Goal: Task Accomplishment & Management: Manage account settings

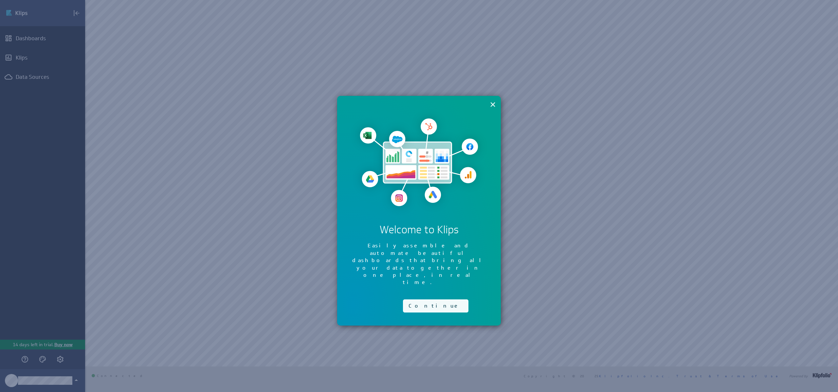
click at [413, 300] on button "Continue" at bounding box center [435, 306] width 65 height 13
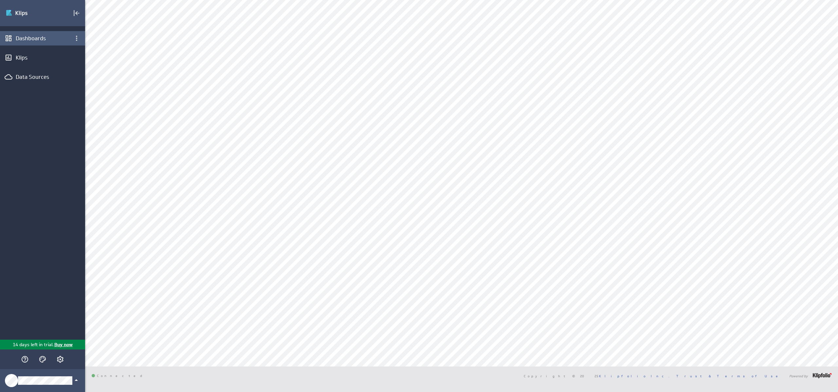
click at [46, 43] on div "Dashboards" at bounding box center [42, 38] width 85 height 14
click at [40, 74] on div "Data Sources" at bounding box center [43, 76] width 54 height 7
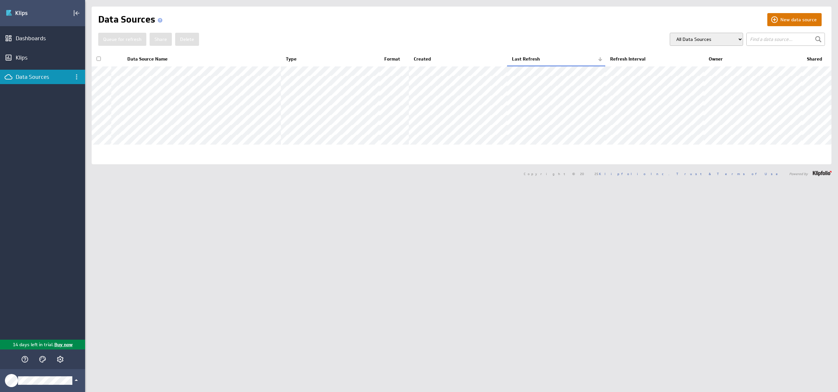
click at [795, 19] on button "New data source" at bounding box center [795, 19] width 54 height 13
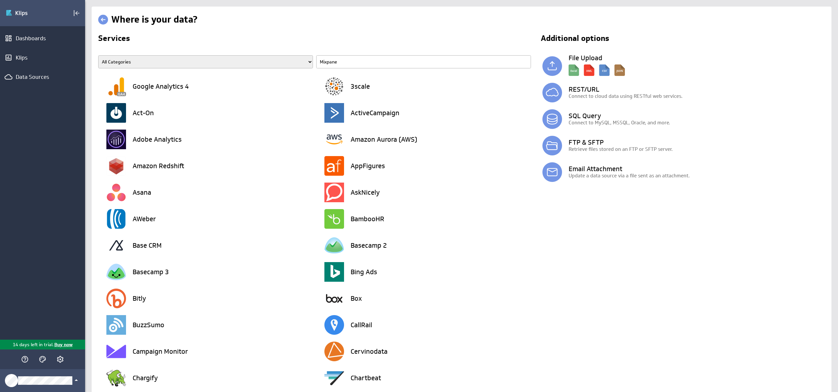
type input "Mixpanel"
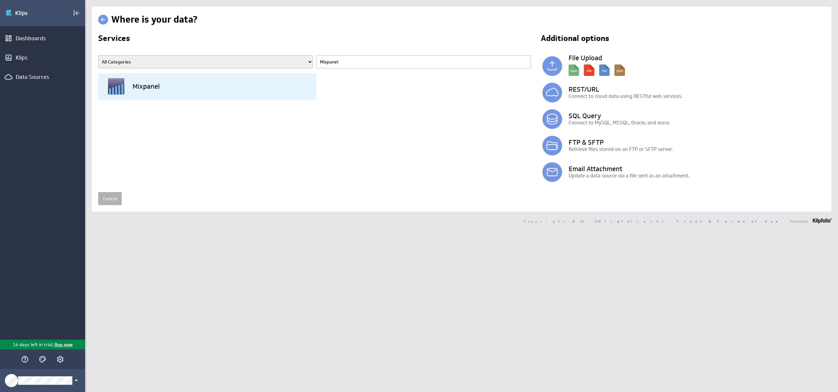
click at [155, 85] on h3 "Mixpanel" at bounding box center [146, 86] width 27 height 7
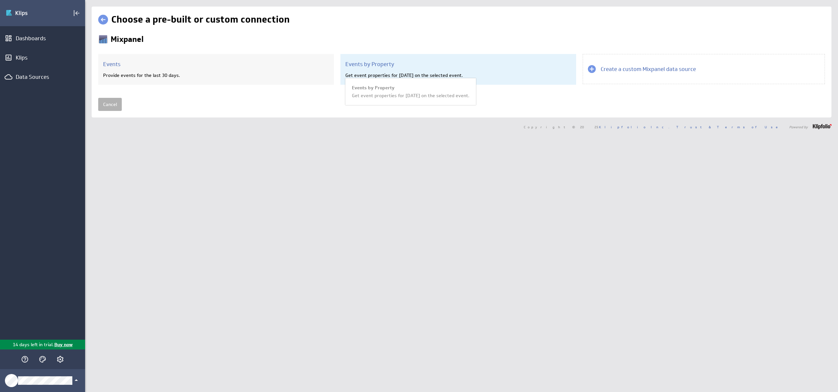
click at [481, 74] on div "Get event properties for today on the selected event." at bounding box center [458, 75] width 226 height 6
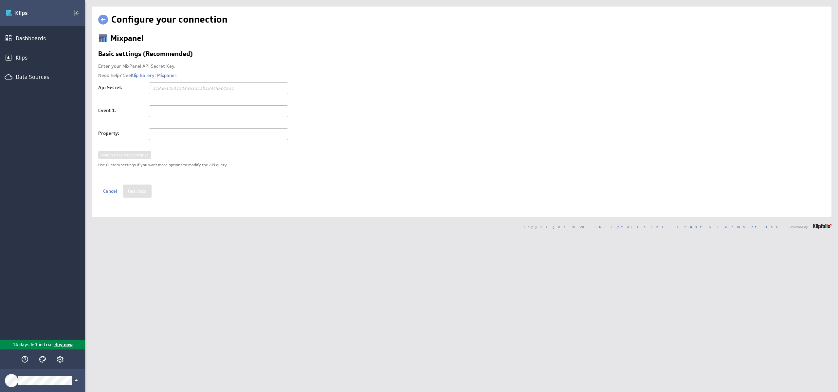
click at [203, 89] on input "text" at bounding box center [218, 89] width 139 height 12
paste input "d5e0913dd8437d2c99c4b8b215af3bb7"
type input "d5e0913dd8437d2c99c4b8b215af3bb7"
type input "Popular Hotels"
type input "name"
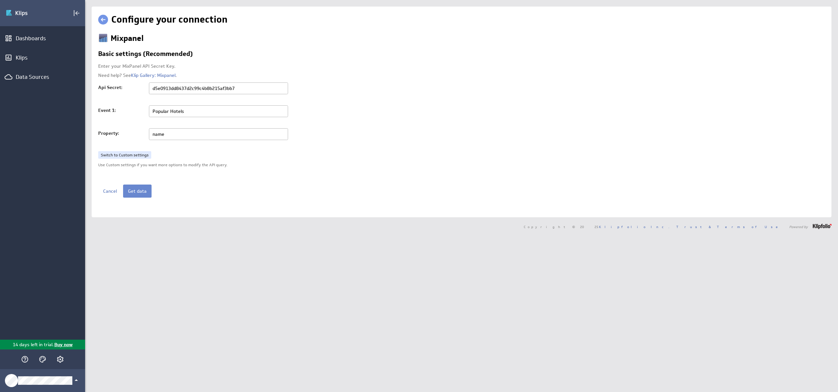
click at [134, 191] on button "Get data" at bounding box center [137, 191] width 28 height 13
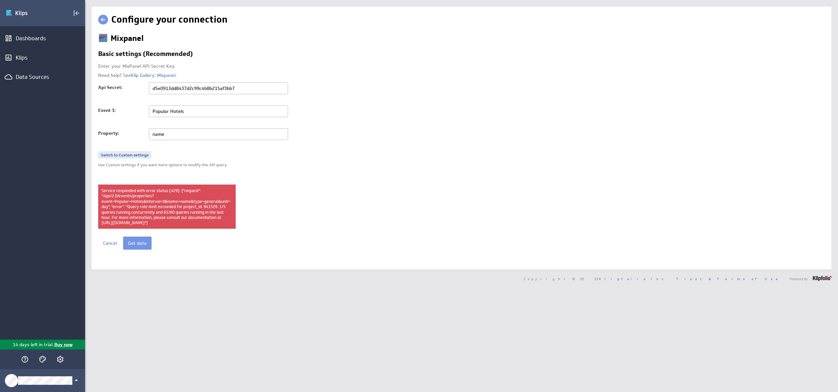
click at [236, 112] on input "Popular Hotels" at bounding box center [218, 111] width 139 height 12
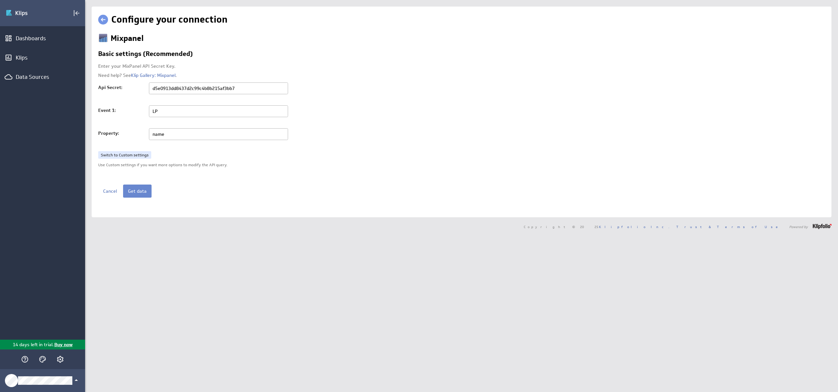
type input "LP"
click at [140, 191] on button "Get data" at bounding box center [137, 191] width 28 height 13
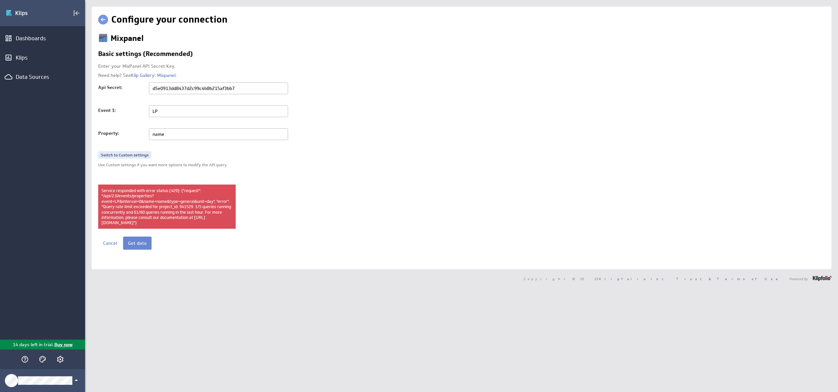
click at [132, 249] on button "Get data" at bounding box center [137, 243] width 28 height 13
click at [138, 155] on link "Switch to Custom settings" at bounding box center [124, 155] width 53 height 8
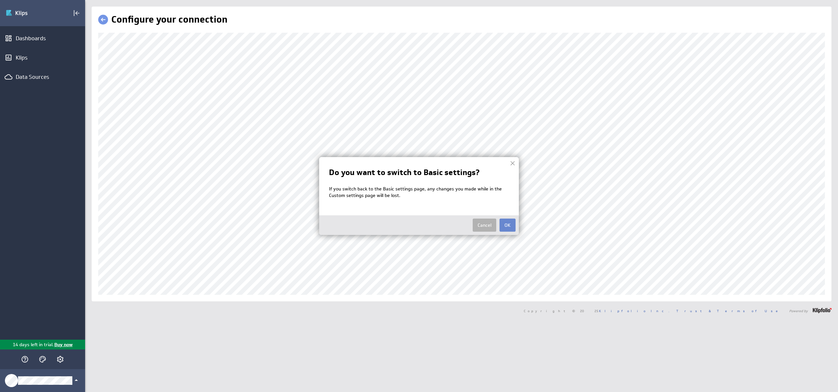
click at [506, 226] on button "OK" at bounding box center [508, 225] width 16 height 13
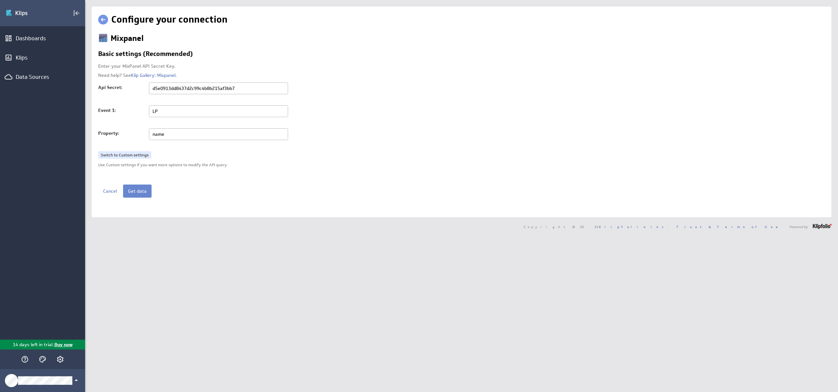
click at [140, 189] on button "Get data" at bounding box center [137, 191] width 28 height 13
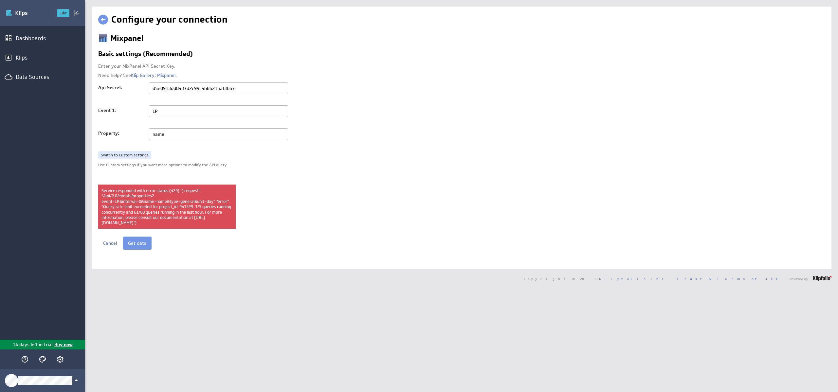
click at [61, 13] on button "Edit" at bounding box center [63, 13] width 12 height 8
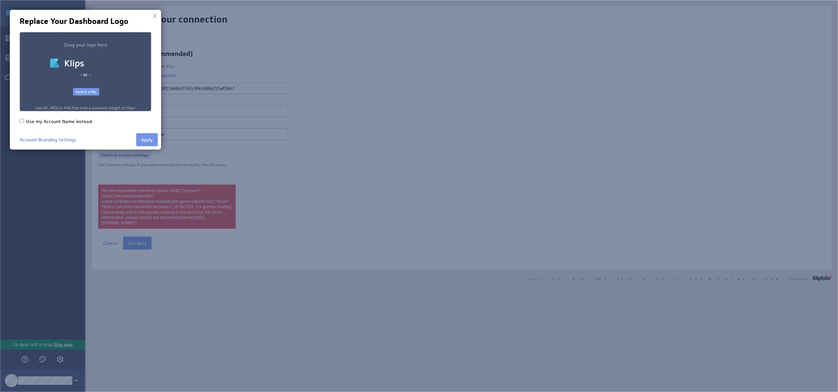
click at [86, 92] on div "Select a file" at bounding box center [86, 92] width 26 height 8
click at [147, 136] on button "Apply" at bounding box center [147, 139] width 22 height 13
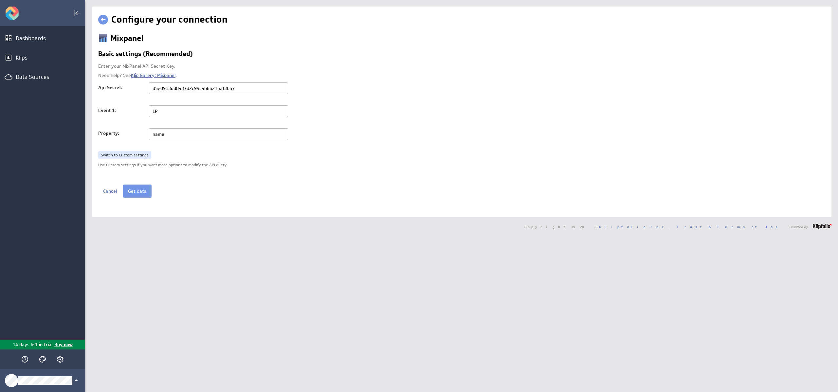
click at [144, 76] on link "Klip Gallery: Mixpanel" at bounding box center [153, 75] width 45 height 6
click at [139, 193] on button "Get data" at bounding box center [137, 191] width 28 height 13
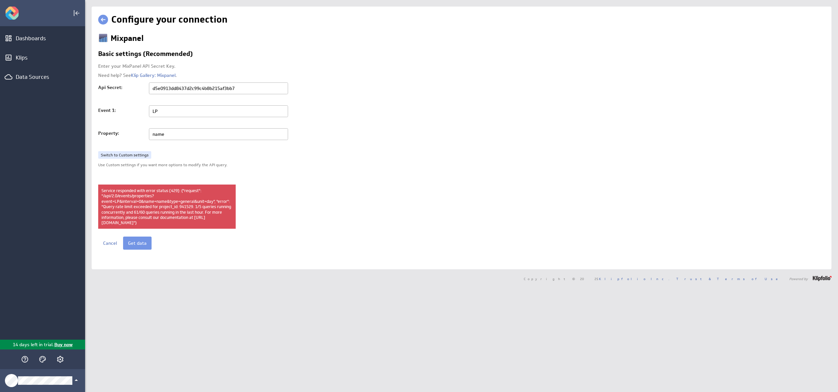
click at [184, 115] on input "LP" at bounding box center [218, 111] width 139 height 12
click at [178, 137] on input "name" at bounding box center [218, 134] width 139 height 12
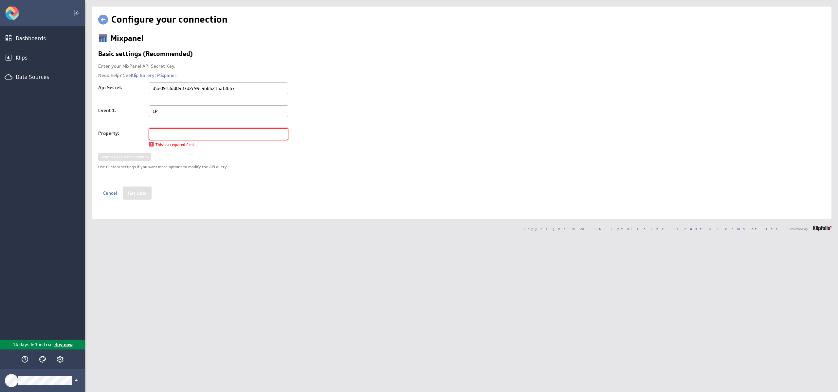
click at [164, 112] on input "LP" at bounding box center [218, 111] width 139 height 12
click at [196, 125] on div "Enter your MixPanel API Secret Key. Need help? See Klip Gallery: Mixpanel . Api…" at bounding box center [196, 106] width 196 height 84
click at [195, 136] on input "text" at bounding box center [218, 134] width 139 height 12
type input "name"
click at [127, 190] on button "Get data" at bounding box center [137, 191] width 28 height 13
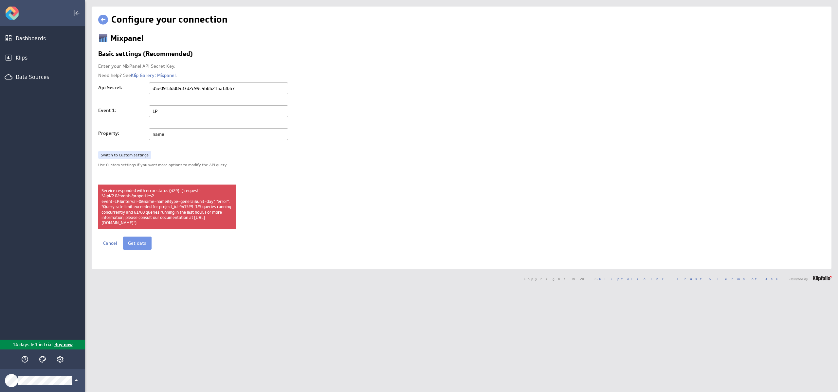
click at [249, 86] on input "d5e0913dd8437d2c99c4b8b215af3bb7" at bounding box center [218, 89] width 139 height 12
paste input "fe667b9f6f7fef2ce6733ee1df22f521"
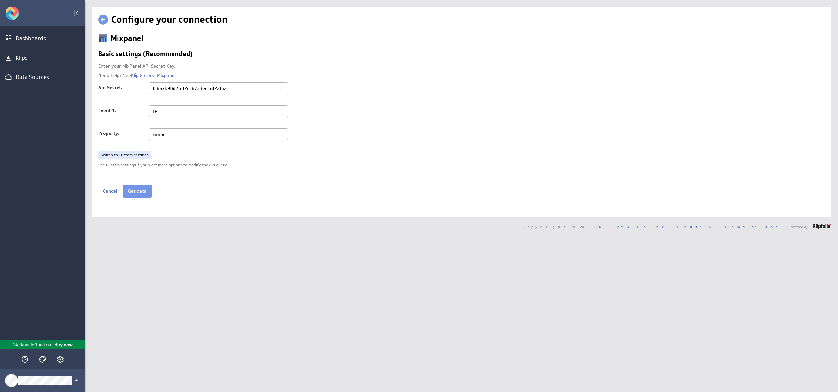
type input "fe667b9f6f7fef2ce6733ee1df22f521"
type input "LP"
type input "Venue Name"
click at [138, 191] on button "Get data" at bounding box center [137, 191] width 28 height 13
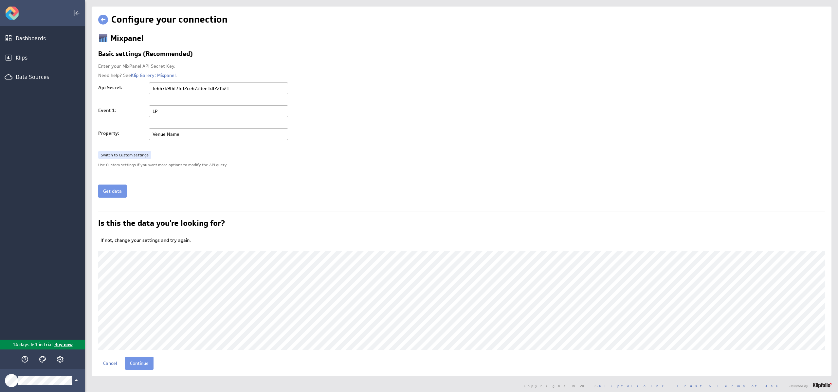
scroll to position [3, 0]
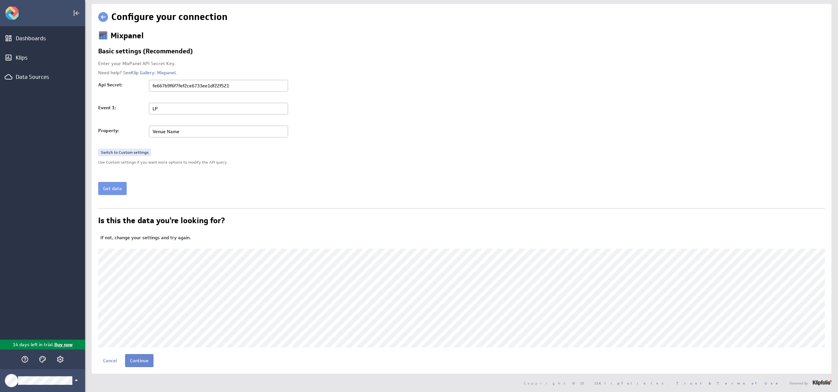
click at [140, 365] on input "Continue" at bounding box center [139, 360] width 28 height 13
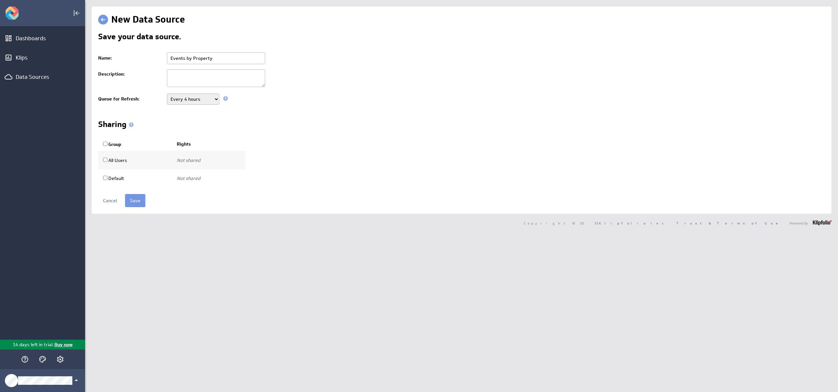
click at [103, 142] on label "Group" at bounding box center [112, 144] width 18 height 6
click at [103, 142] on input "Group" at bounding box center [105, 144] width 4 height 4
checkbox input "true"
select select "b4b82ddeeebdfc41c93d640a402169a7:use"
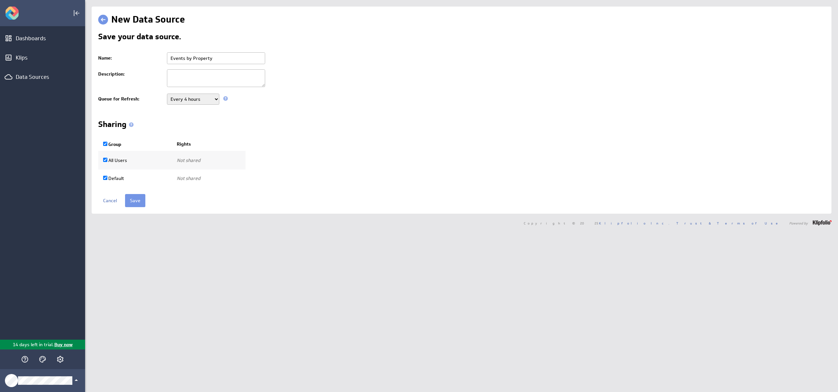
checkbox input "true"
select select "54dcafc9cf4403b1c824233055376eb8:use"
click at [202, 161] on select "Use only Use and edit Do not share" at bounding box center [199, 160] width 44 height 11
click at [103, 179] on input "Default" at bounding box center [105, 178] width 4 height 4
checkbox input "false"
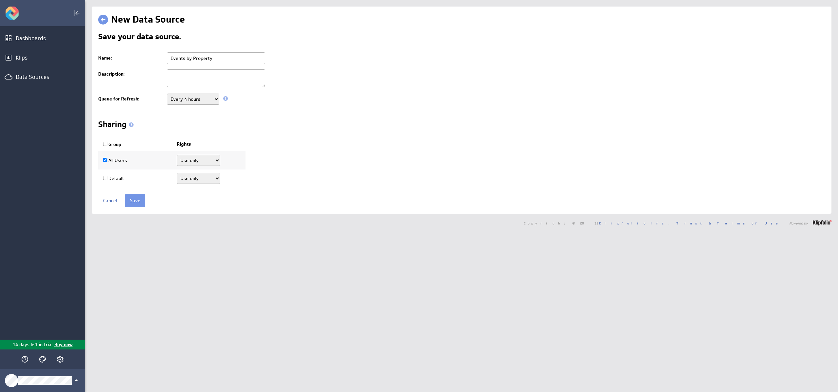
checkbox input "false"
click at [207, 97] on select "Never Every minute Every 5 minutes Every 15 minutes Every 30 minutes Every hour…" at bounding box center [193, 99] width 52 height 11
select select "86400"
click at [167, 94] on select "Never Every minute Every 5 minutes Every 15 minutes Every 30 minutes Every hour…" at bounding box center [193, 99] width 52 height 11
click at [224, 62] on input "Events by Property" at bounding box center [216, 58] width 98 height 12
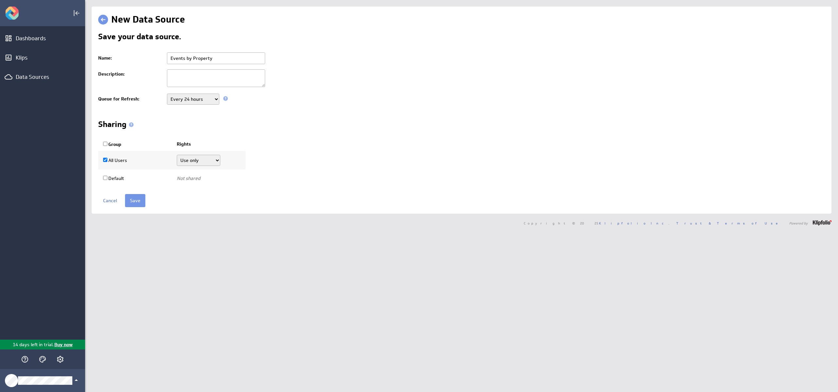
type input "O"
type input "Popular Cities"
click at [417, 133] on div "Sharing Group Rights All Users Not shared Use only Use and edit Do not share No…" at bounding box center [461, 154] width 727 height 67
click at [135, 202] on input "Save" at bounding box center [135, 200] width 20 height 13
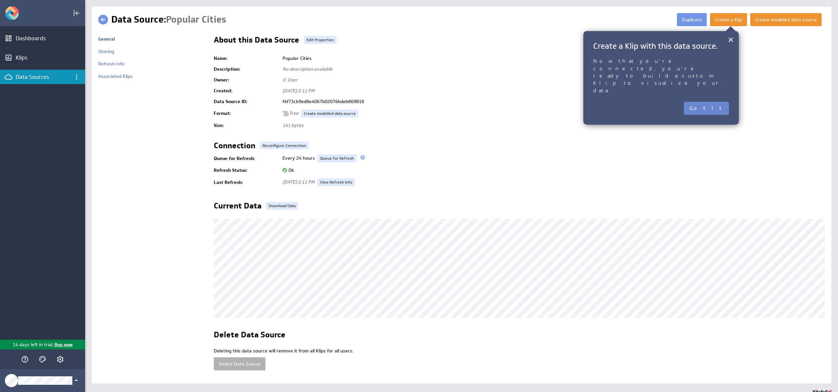
click at [722, 102] on button "Got it" at bounding box center [706, 108] width 45 height 13
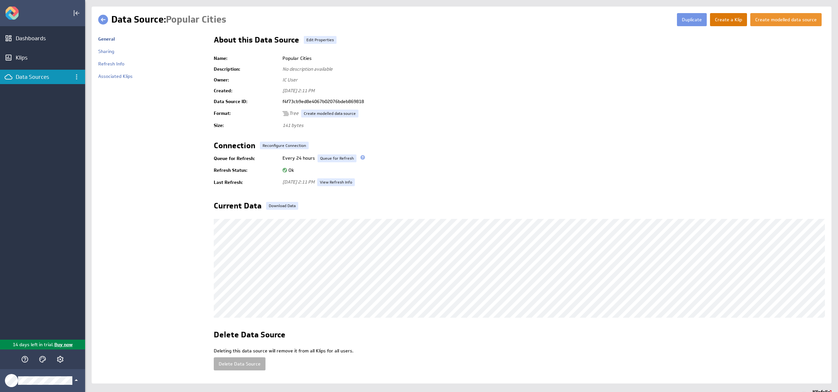
click at [737, 21] on button "Create a Klip" at bounding box center [728, 19] width 37 height 13
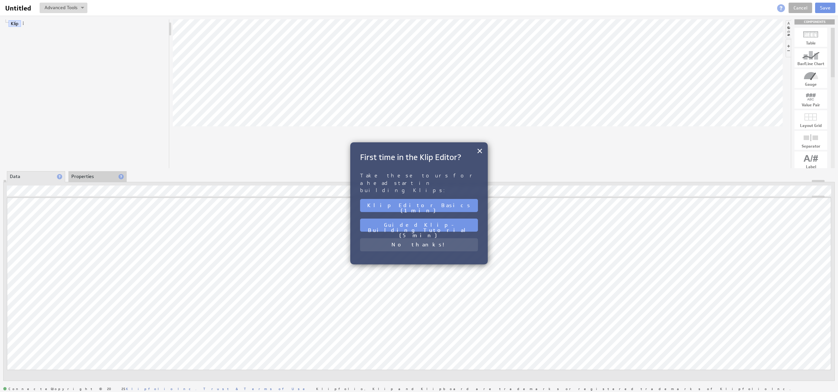
click at [421, 238] on button "No thanks!" at bounding box center [419, 244] width 118 height 13
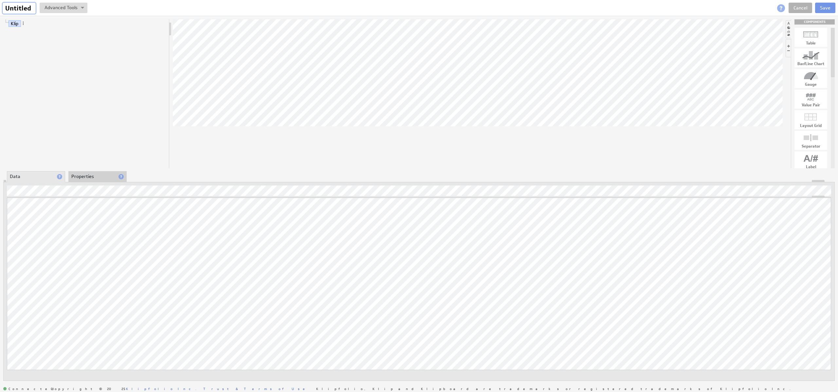
click at [11, 7] on input "Untitled" at bounding box center [19, 8] width 33 height 11
click at [150, 62] on div "Klip" at bounding box center [86, 93] width 166 height 149
click at [797, 10] on link "Cancel" at bounding box center [801, 8] width 24 height 10
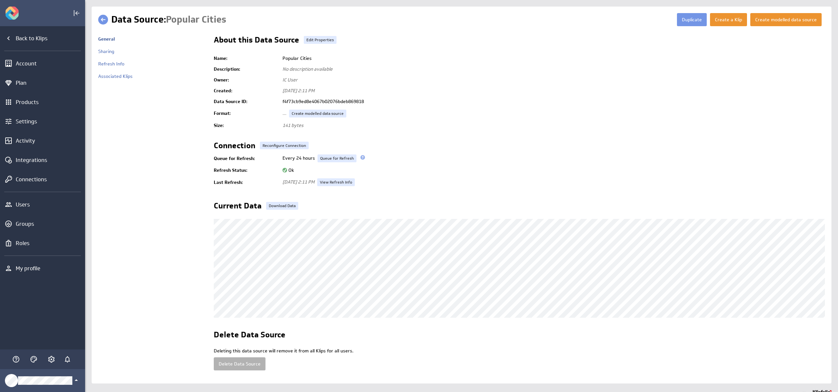
click at [797, 10] on div "Create modelled data source Create a Klip Duplicate Data Source: Popular Cities" at bounding box center [462, 195] width 740 height 377
click at [8, 37] on icon "Back to Klips" at bounding box center [9, 38] width 8 height 8
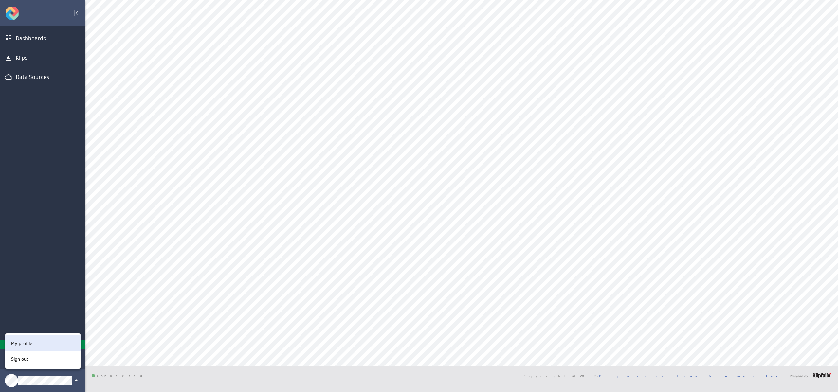
click at [37, 343] on div "My profile" at bounding box center [42, 343] width 67 height 7
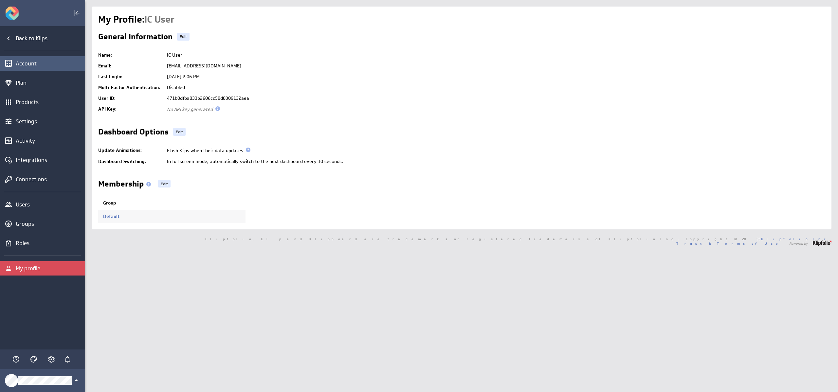
click at [58, 64] on div "Account" at bounding box center [50, 63] width 68 height 7
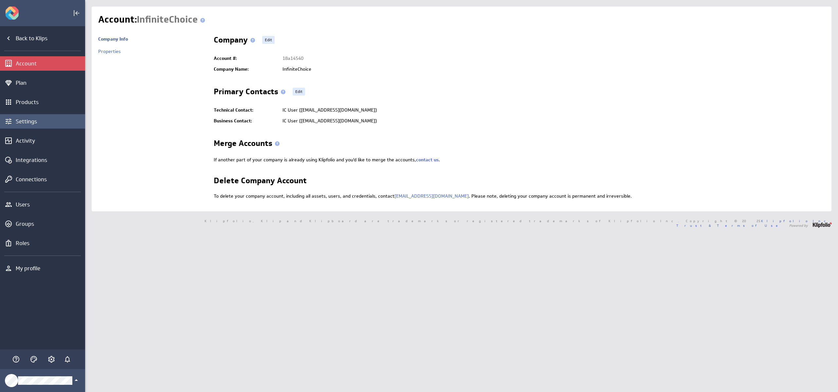
click at [41, 122] on div "Settings" at bounding box center [50, 121] width 68 height 7
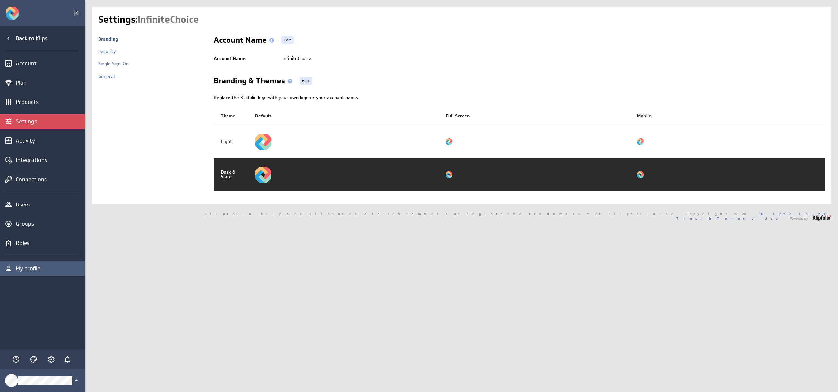
click at [31, 264] on div "My profile" at bounding box center [42, 268] width 85 height 14
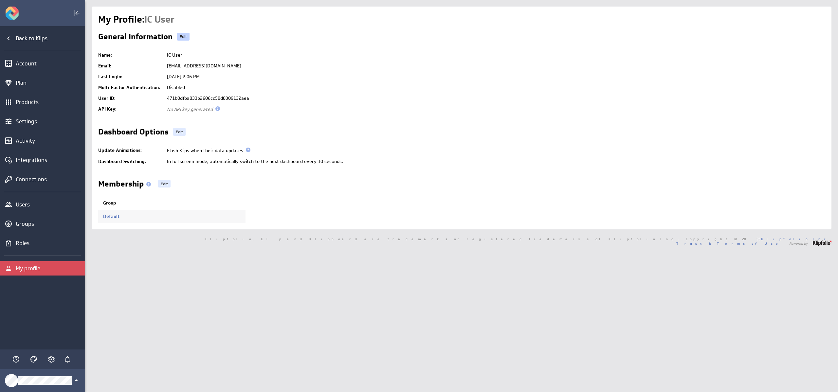
click at [184, 37] on link "Edit" at bounding box center [183, 37] width 12 height 8
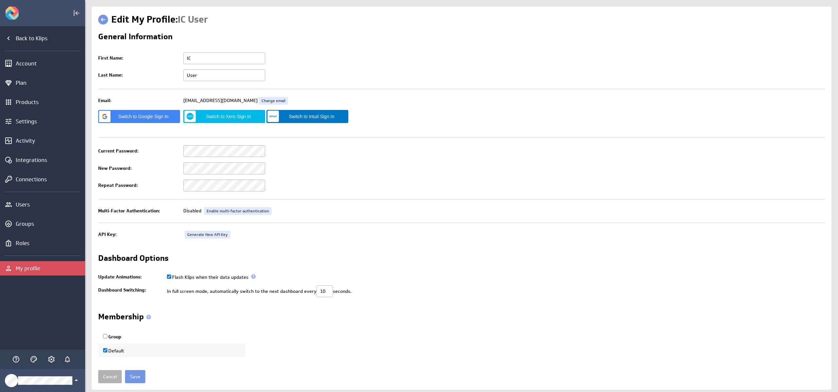
scroll to position [17, 0]
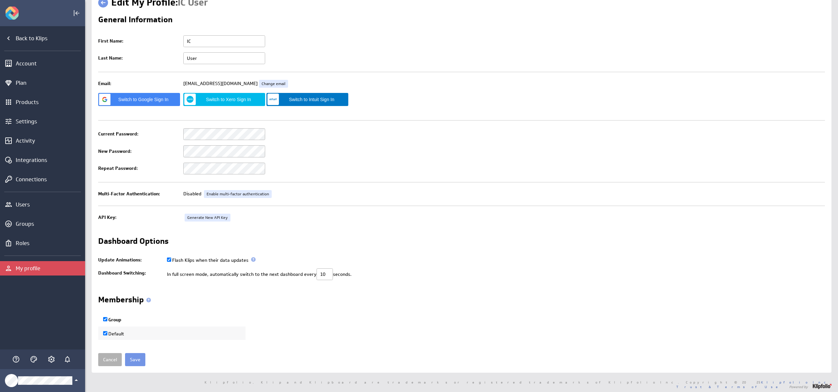
checkbox input "true"
type input "[PERSON_NAME]"
click at [349, 132] on td at bounding box center [502, 134] width 645 height 17
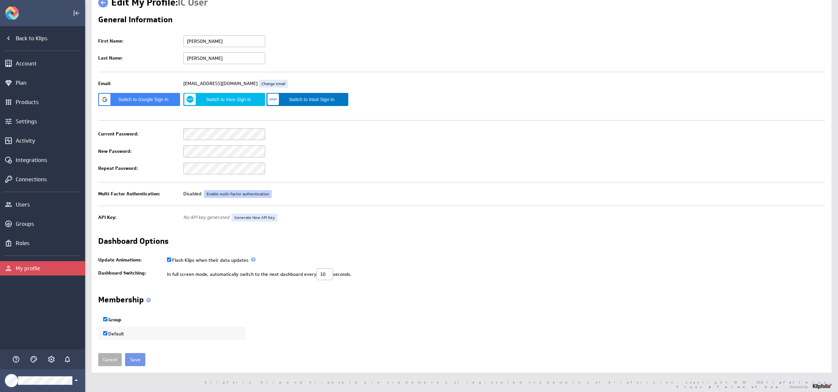
click at [224, 195] on link "Enable multi-factor authentication" at bounding box center [238, 194] width 68 height 8
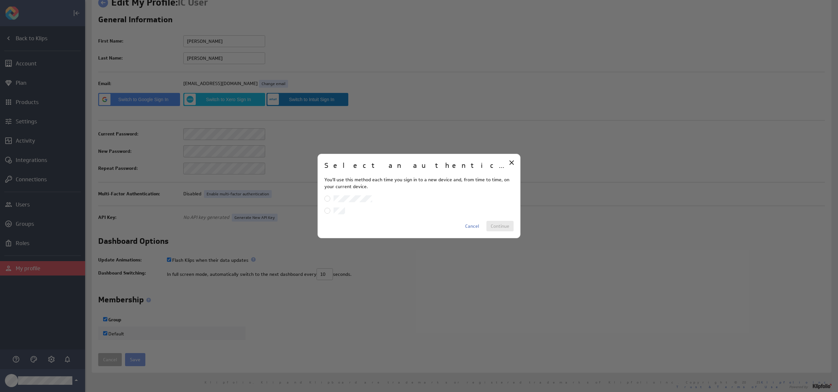
click at [0, 0] on input "Authenticator app" at bounding box center [0, 0] width 0 height 0
click at [501, 227] on span "Continue" at bounding box center [500, 226] width 19 height 6
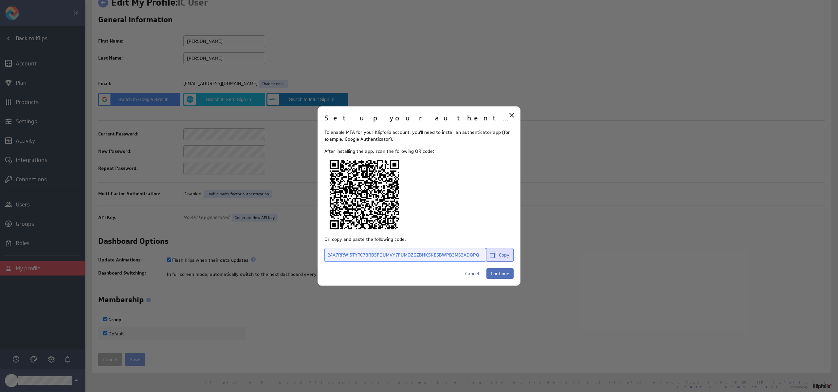
click at [508, 257] on span "Copy" at bounding box center [504, 255] width 10 height 6
click at [505, 272] on span "Continue" at bounding box center [500, 274] width 19 height 6
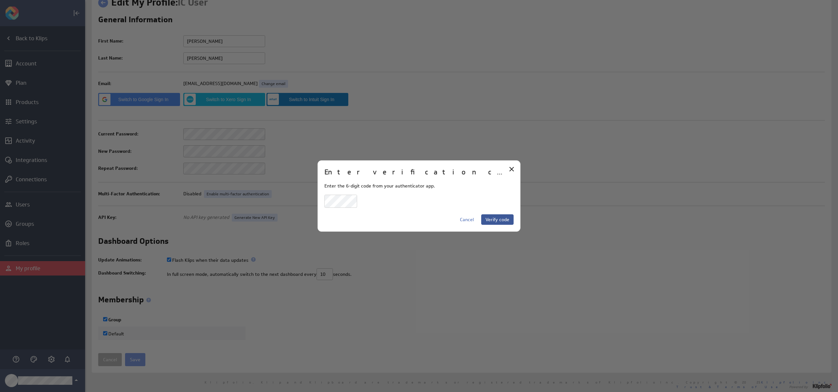
click at [492, 218] on span "Verify code" at bounding box center [498, 220] width 24 height 6
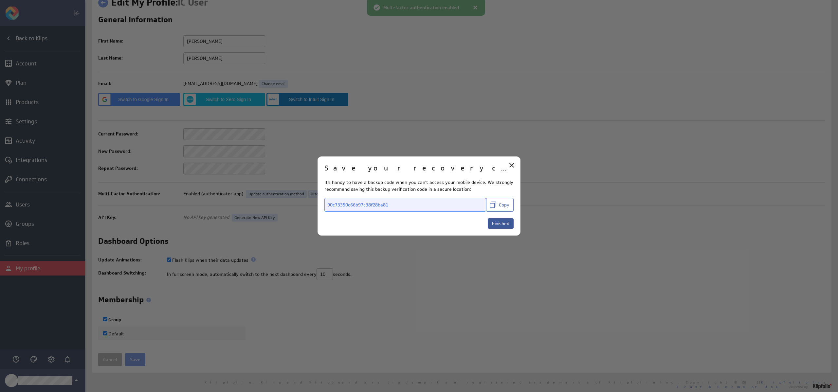
click at [497, 225] on span "Finished" at bounding box center [500, 224] width 17 height 6
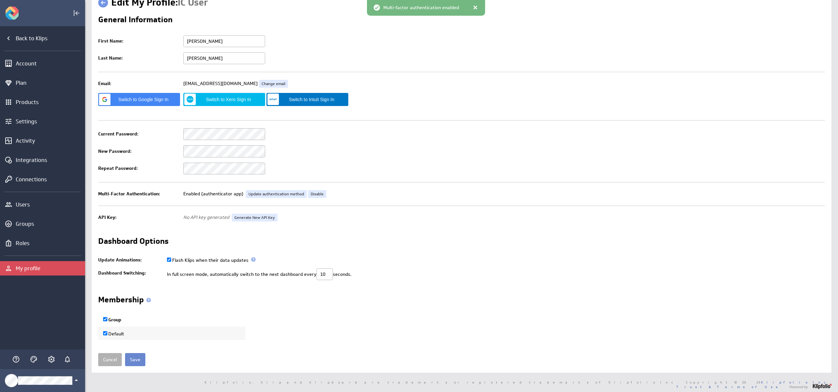
click at [140, 361] on input "Save" at bounding box center [135, 359] width 20 height 13
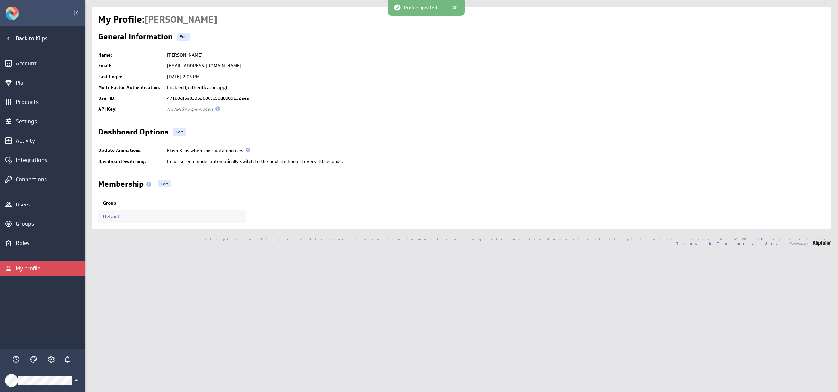
click at [74, 381] on icon "Klipfolio Account" at bounding box center [76, 381] width 8 height 8
click at [44, 357] on div "Sign out" at bounding box center [42, 359] width 67 height 7
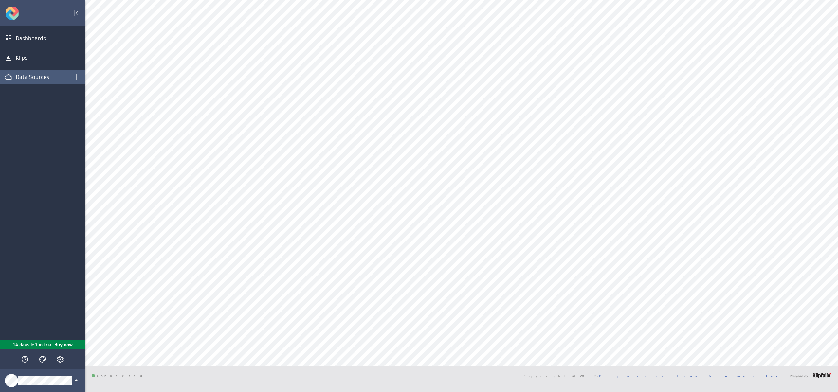
click at [23, 78] on div "Data Sources" at bounding box center [43, 76] width 54 height 7
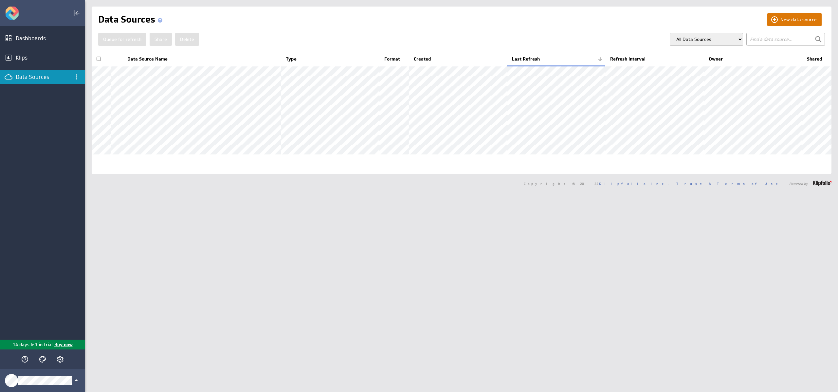
click at [784, 22] on button "New data source" at bounding box center [795, 19] width 54 height 13
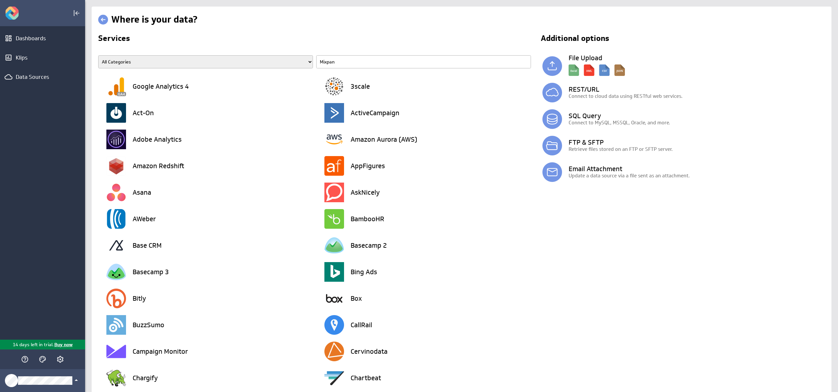
type input "Mixpane"
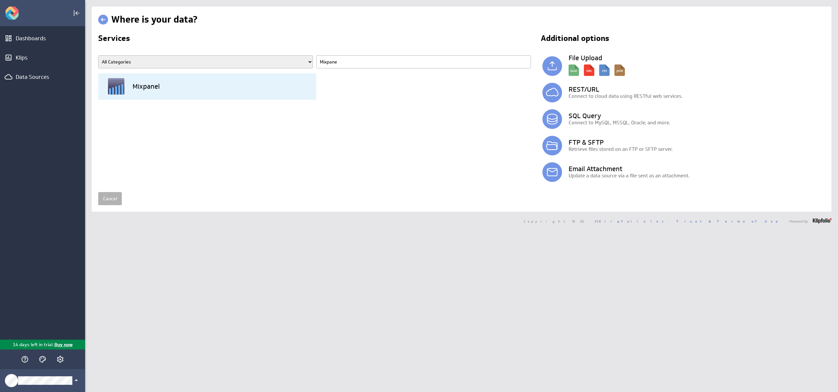
click at [164, 84] on div "Mixpanel" at bounding box center [211, 86] width 210 height 27
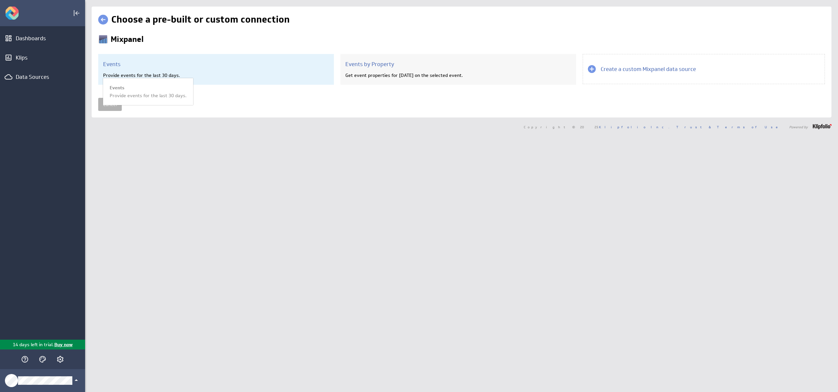
click at [219, 64] on h3 "Events" at bounding box center [216, 64] width 226 height 7
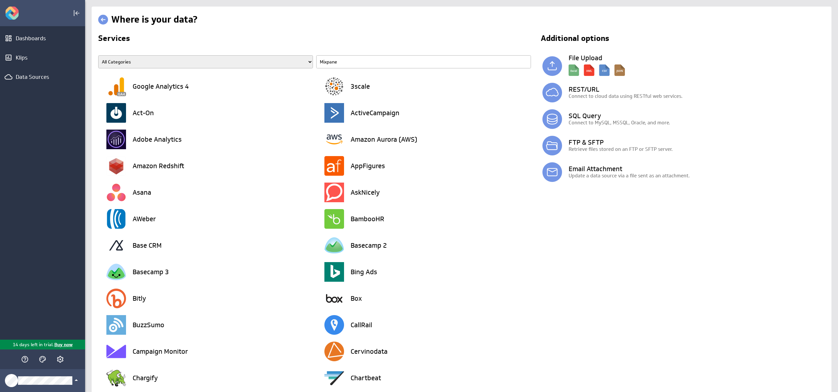
type input "Mixpanel"
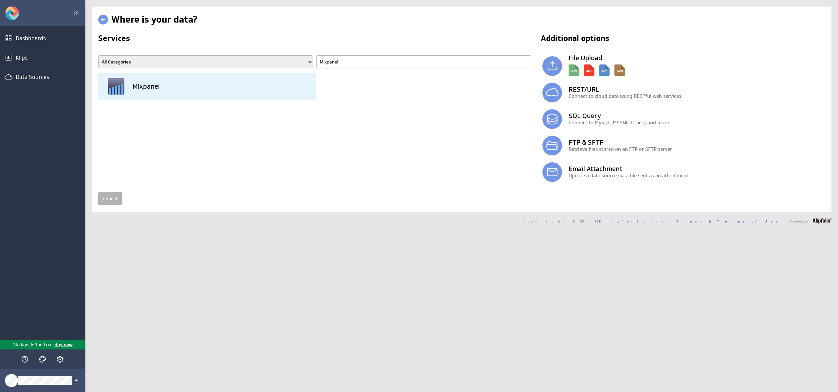
click at [181, 90] on div "Mixpanel" at bounding box center [211, 86] width 210 height 27
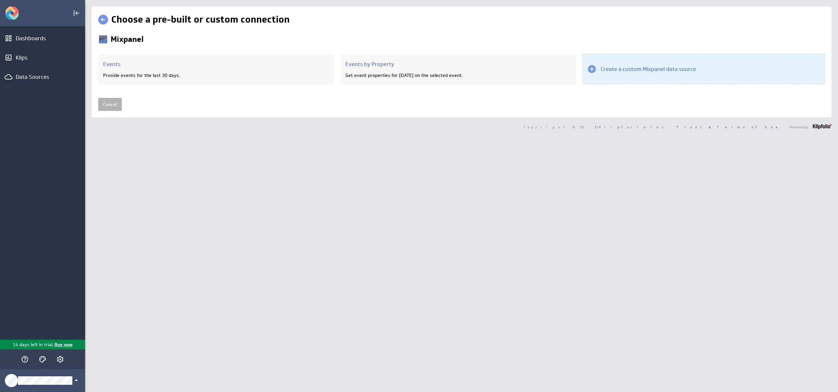
click at [606, 75] on div "Create a custom Mixpanel data source" at bounding box center [704, 69] width 242 height 30
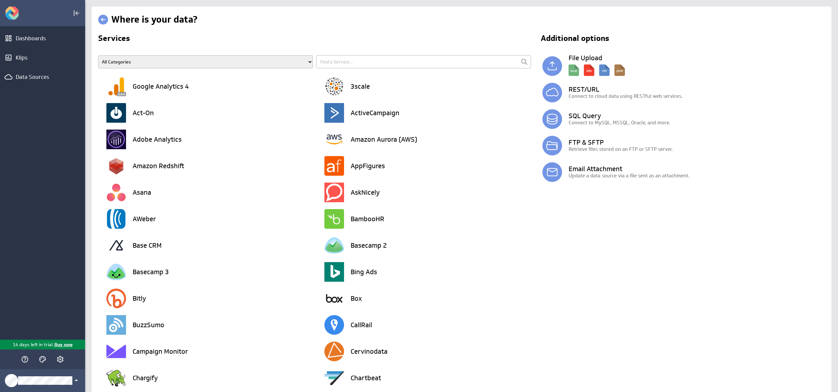
click at [342, 61] on input "text" at bounding box center [423, 61] width 215 height 13
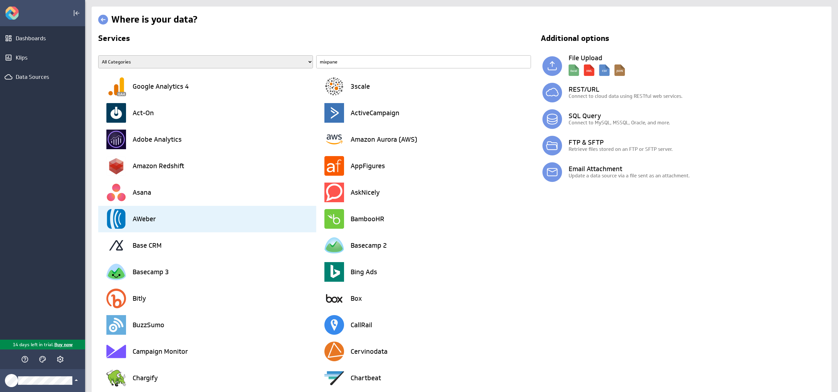
type input "mixpanel"
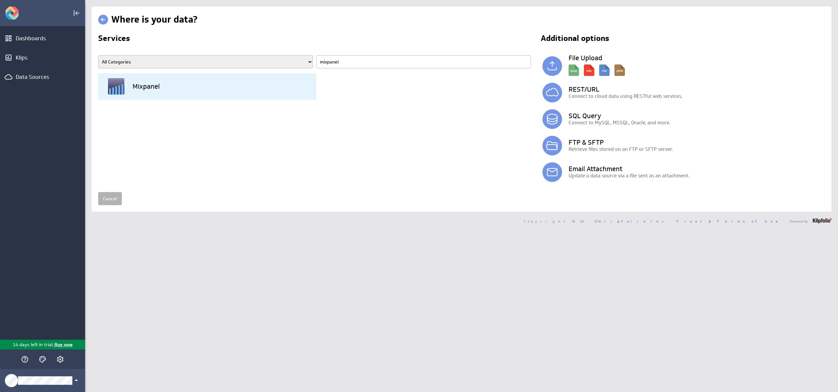
click at [157, 87] on h3 "Mixpanel" at bounding box center [146, 86] width 27 height 7
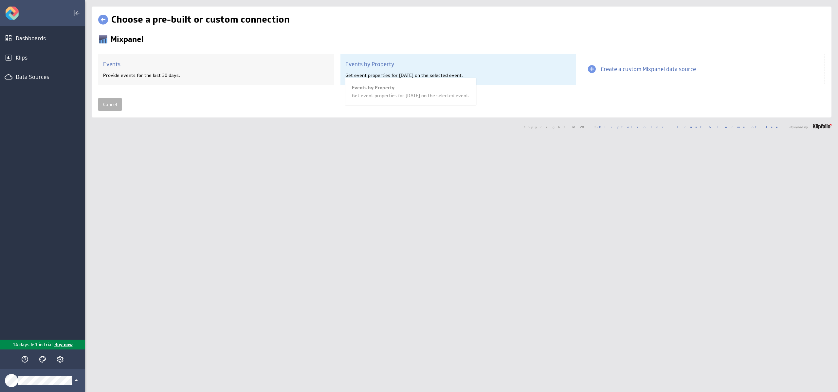
click at [359, 66] on h3 "Events by Property" at bounding box center [458, 64] width 226 height 7
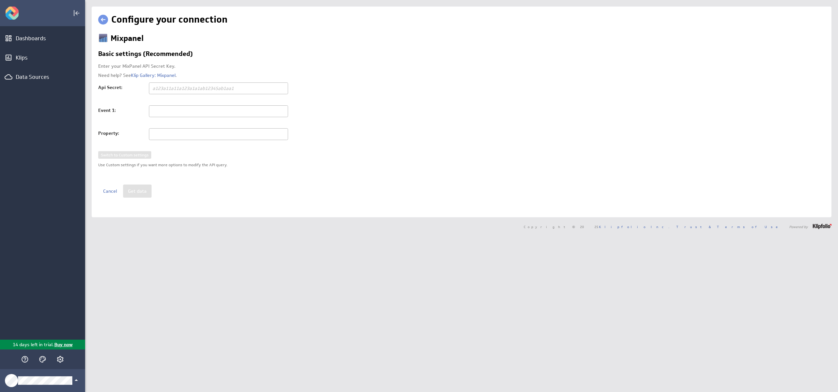
click at [206, 84] on input "text" at bounding box center [218, 89] width 139 height 12
paste input "fe667b9f6f7fef2ce6733ee1df22f521"
type input "fe667b9f6f7fef2ce6733ee1df22f521"
type input "LP"
type input "name"
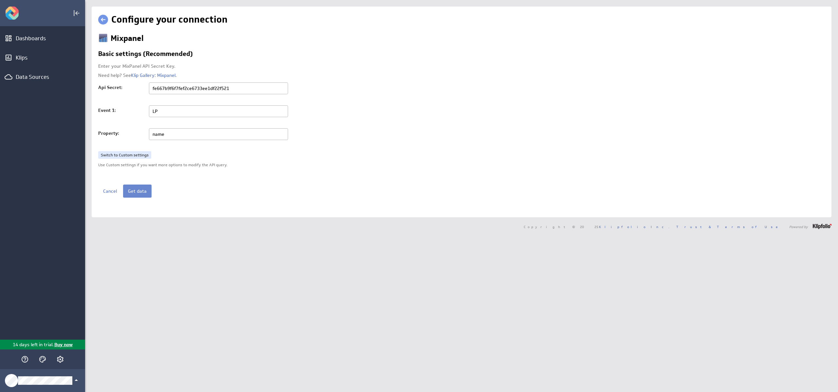
click at [129, 188] on button "Get data" at bounding box center [137, 191] width 28 height 13
